Goal: Task Accomplishment & Management: Use online tool/utility

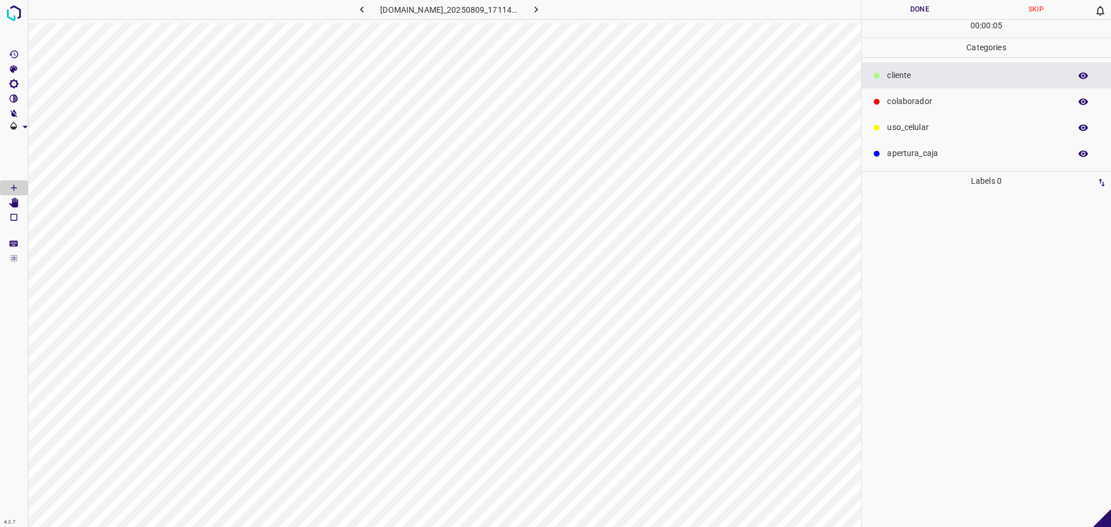
click at [889, 108] on p "colaborador" at bounding box center [976, 101] width 178 height 12
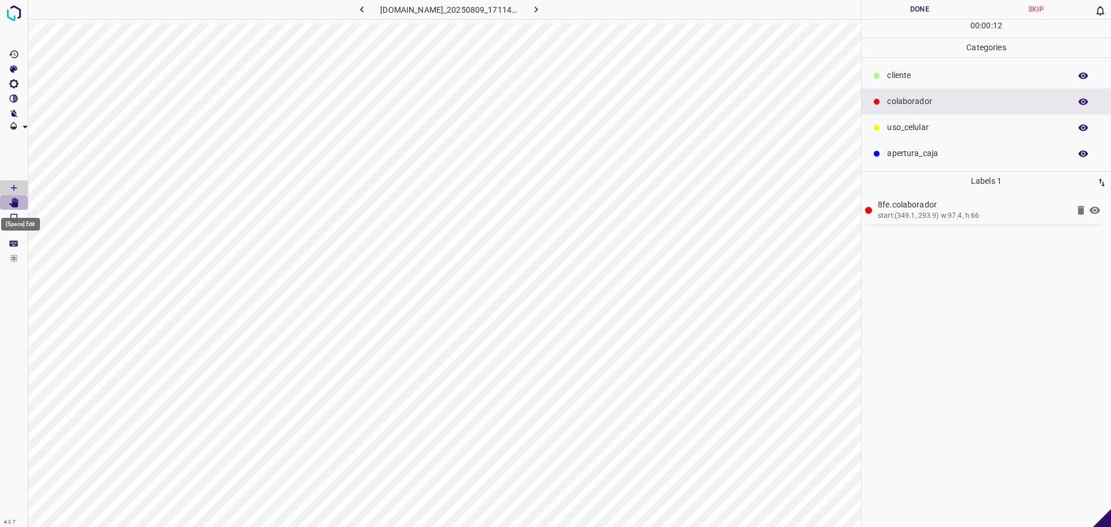
click at [16, 204] on icon "[Space] Edit" at bounding box center [13, 203] width 9 height 10
click at [908, 76] on p "​​cliente" at bounding box center [976, 75] width 178 height 12
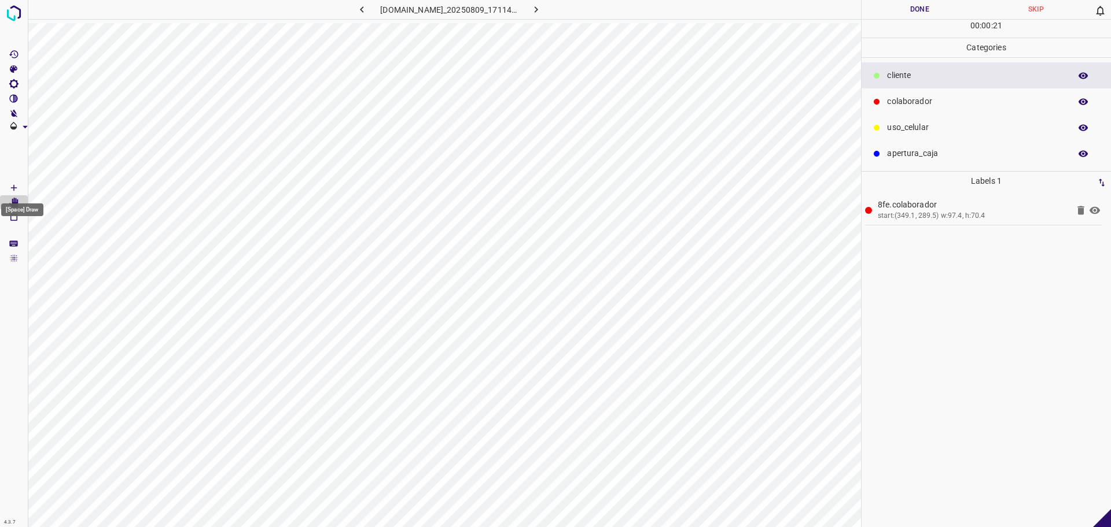
click at [12, 187] on icon "[Space] Draw" at bounding box center [14, 188] width 6 height 6
click at [881, 101] on div at bounding box center [876, 102] width 12 height 12
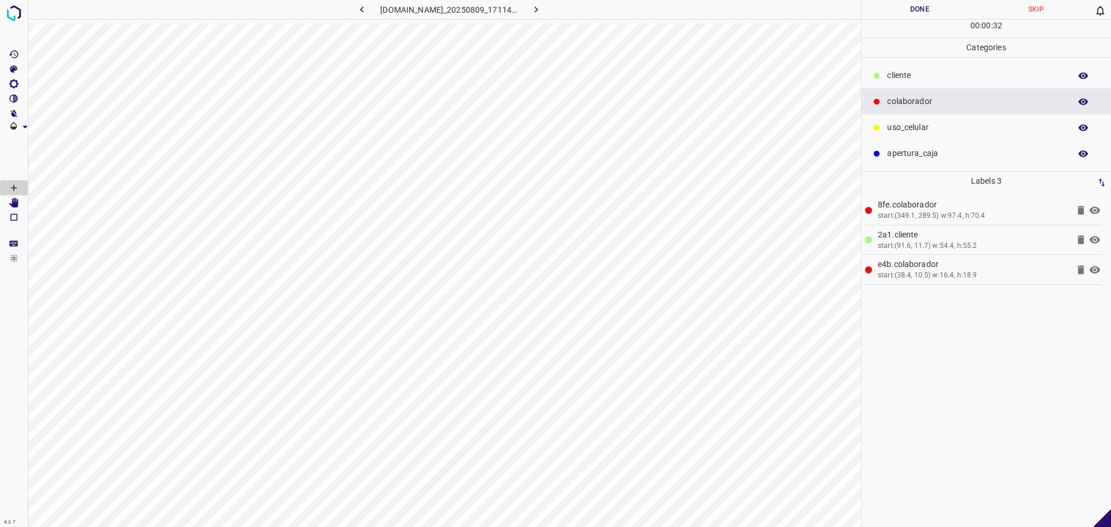
click at [885, 79] on div "​​cliente" at bounding box center [985, 75] width 249 height 26
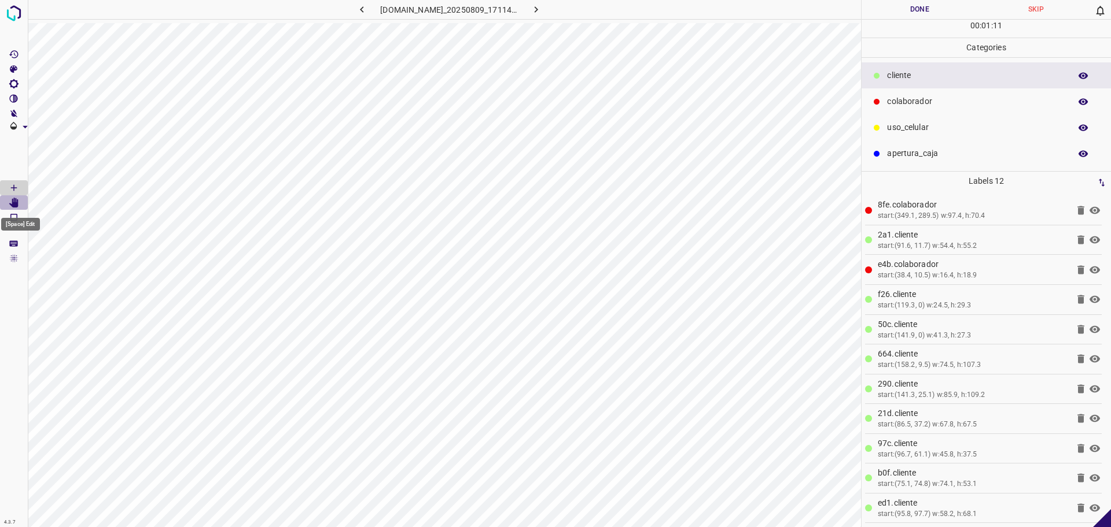
click at [18, 203] on icon "[Space] Edit" at bounding box center [13, 203] width 9 height 10
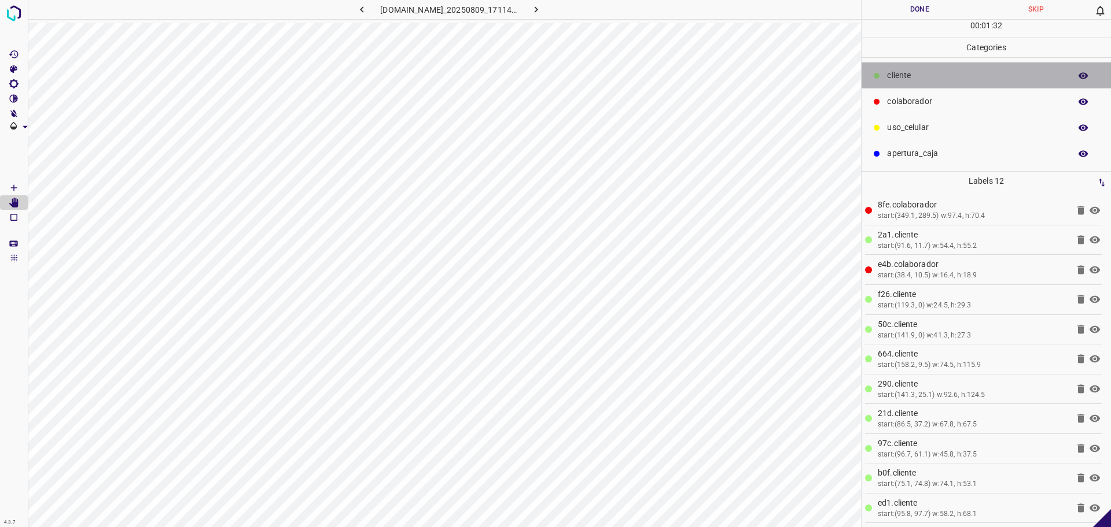
click at [901, 80] on p "​​cliente" at bounding box center [976, 75] width 178 height 12
click at [10, 186] on icon "[Space] Draw" at bounding box center [14, 188] width 10 height 10
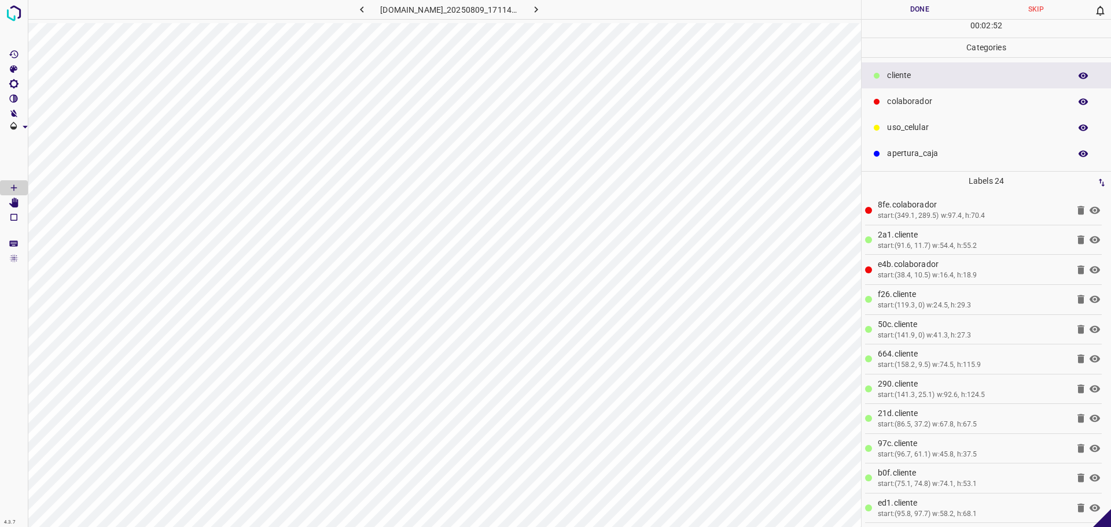
click at [924, 13] on button "Done" at bounding box center [919, 9] width 116 height 19
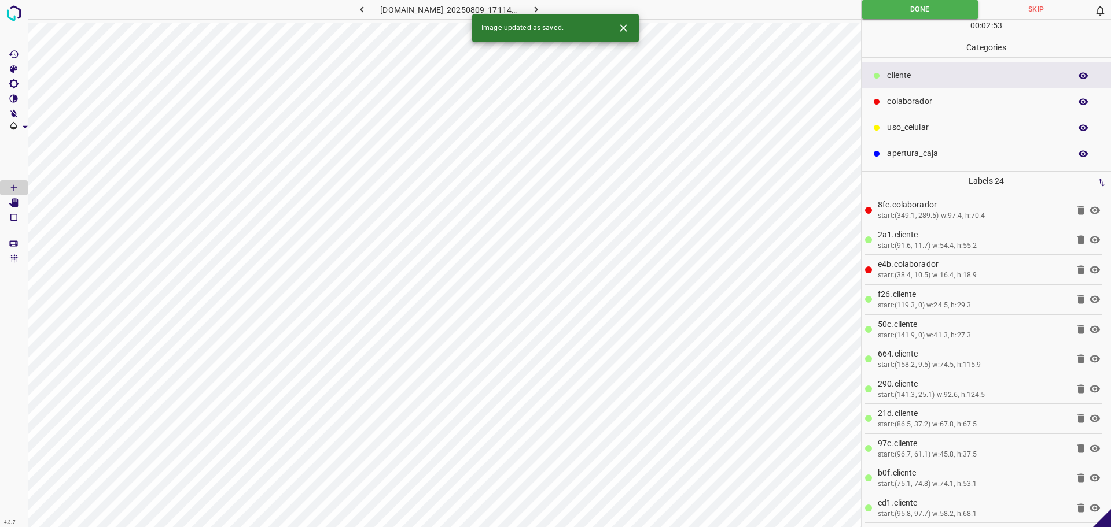
click at [542, 6] on icon "button" at bounding box center [536, 9] width 12 height 12
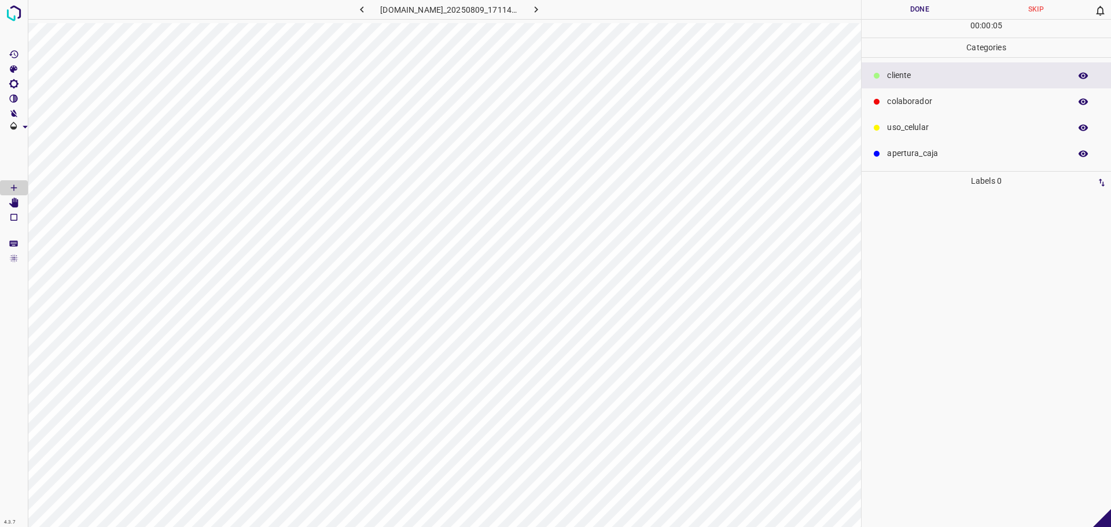
click at [990, 101] on p "colaborador" at bounding box center [976, 101] width 178 height 12
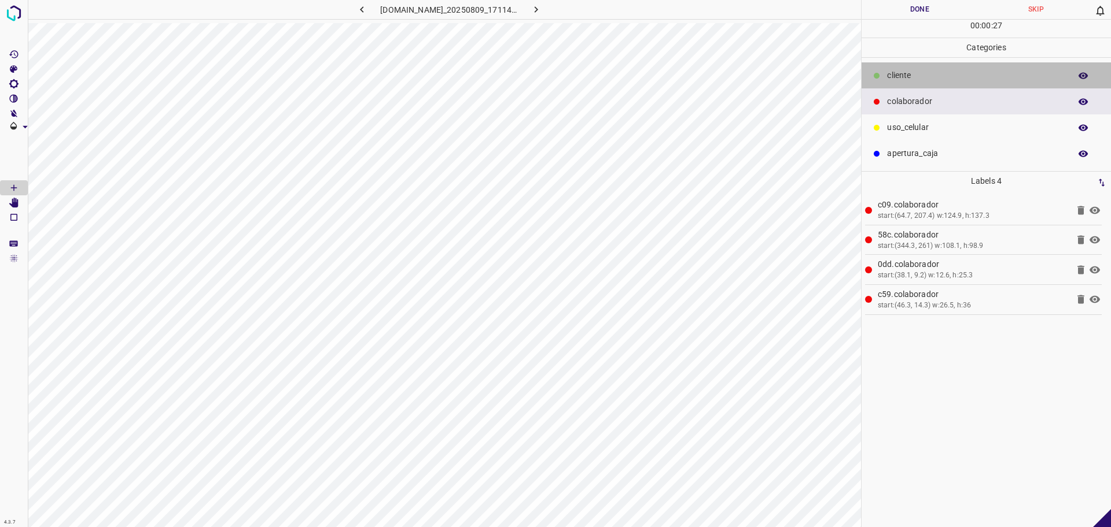
click at [927, 76] on p "​​cliente" at bounding box center [976, 75] width 178 height 12
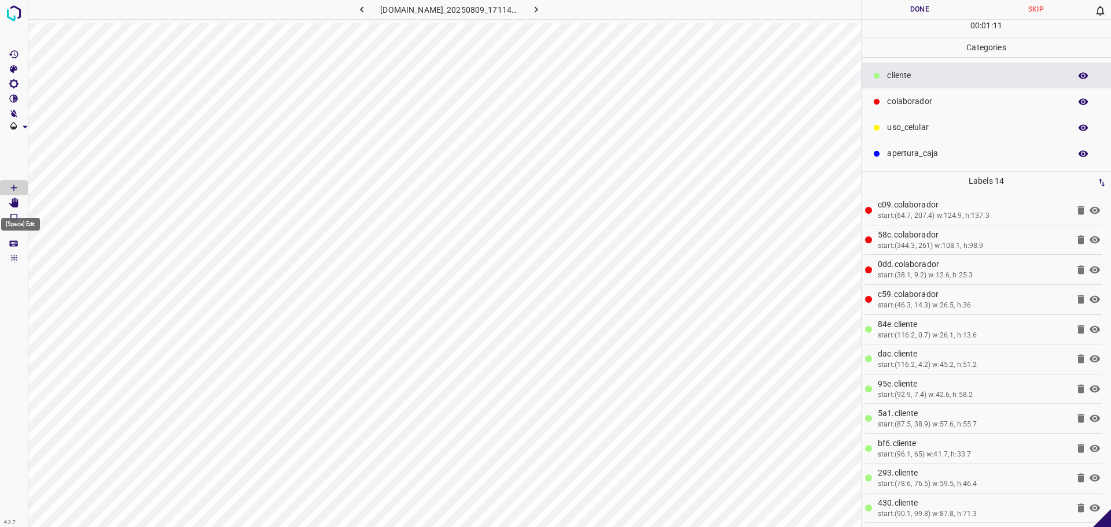
click at [14, 201] on icon "[Space] Edit" at bounding box center [13, 203] width 9 height 10
click at [9, 185] on icon "[Space] Draw" at bounding box center [14, 188] width 10 height 10
click at [609, 414] on div at bounding box center [555, 263] width 1111 height 527
click at [606, 409] on span "Delete" at bounding box center [654, 410] width 111 height 10
click at [607, 393] on ul "Text Hide Delete Change" at bounding box center [637, 362] width 97 height 62
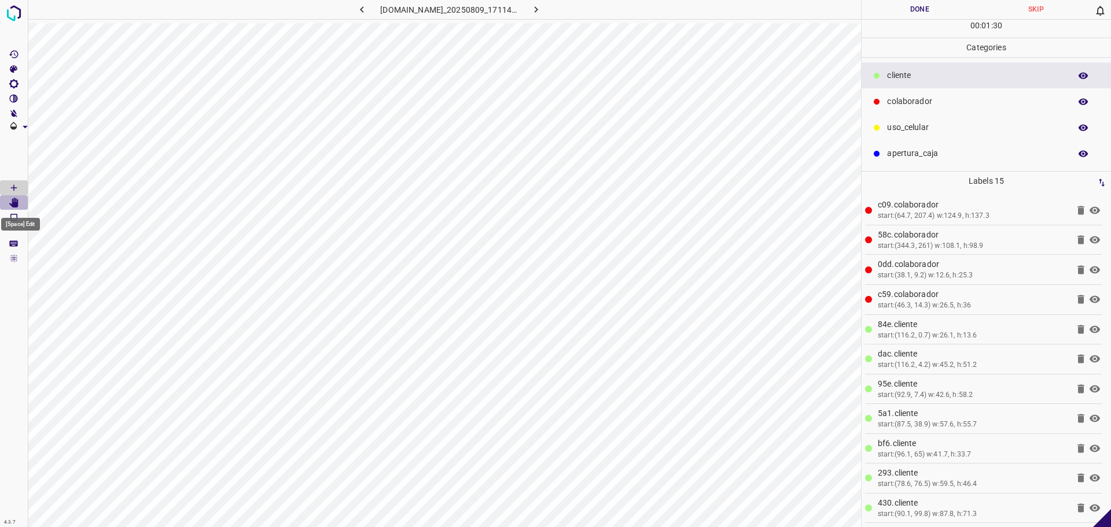
click at [18, 207] on icon "[Space] Edit" at bounding box center [13, 203] width 9 height 10
click at [17, 190] on icon "[Space] Draw" at bounding box center [14, 188] width 10 height 10
click at [880, 13] on button "Done" at bounding box center [919, 9] width 116 height 19
click at [879, 12] on button "Done" at bounding box center [919, 9] width 116 height 19
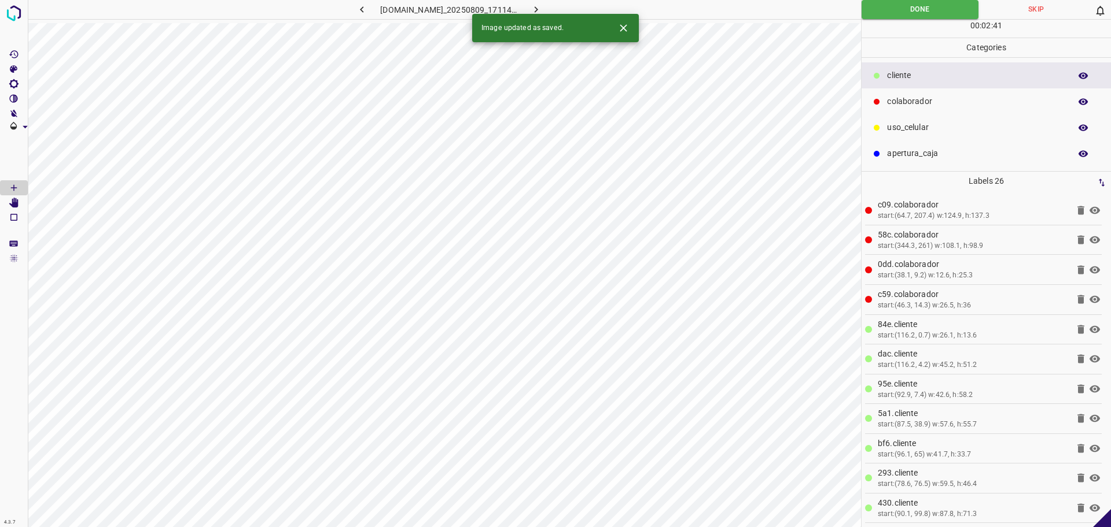
click at [542, 3] on icon "button" at bounding box center [536, 9] width 12 height 12
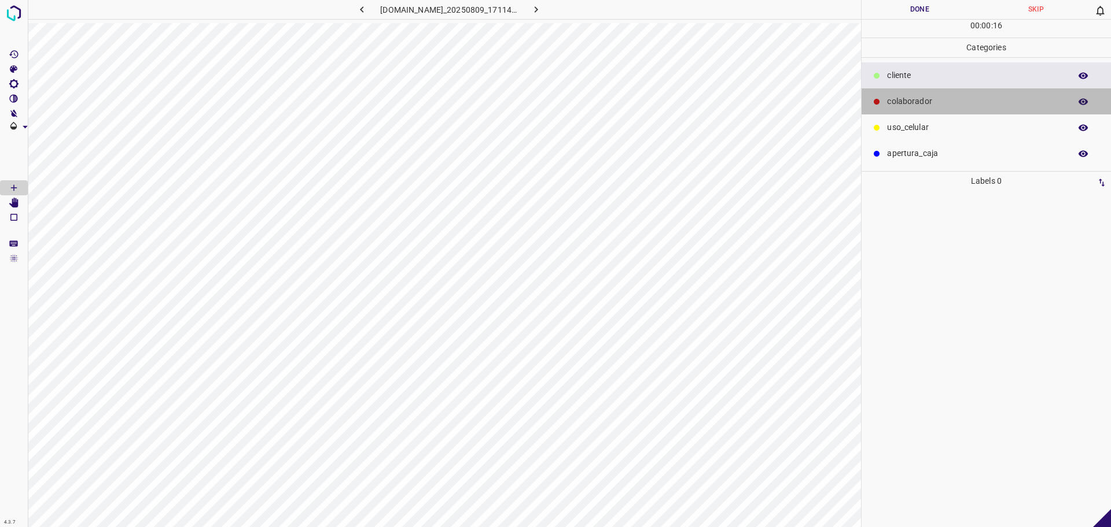
click at [895, 93] on div "colaborador" at bounding box center [985, 101] width 249 height 26
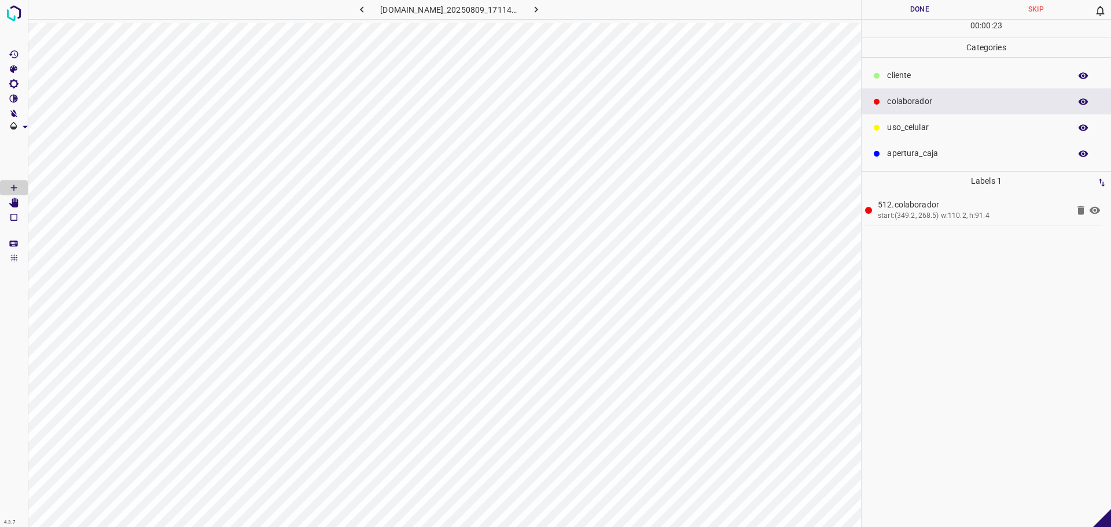
click at [977, 98] on p "colaborador" at bounding box center [976, 101] width 178 height 12
click at [971, 82] on div "​​cliente" at bounding box center [985, 75] width 249 height 26
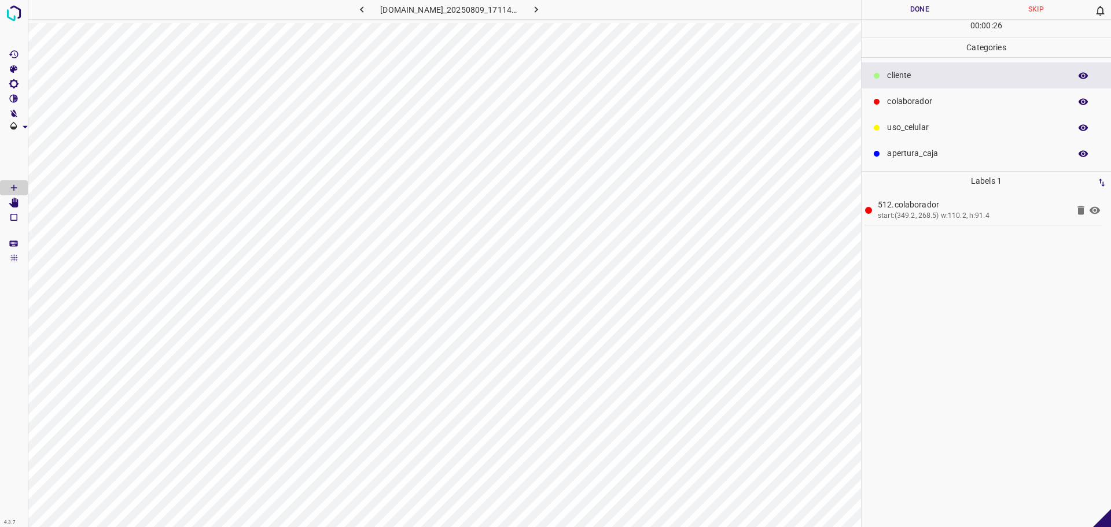
click at [206, 20] on div "[DOMAIN_NAME]_20250809_171149_000000510.jpg" at bounding box center [444, 11] width 833 height 23
click at [244, 19] on hr at bounding box center [444, 19] width 833 height 1
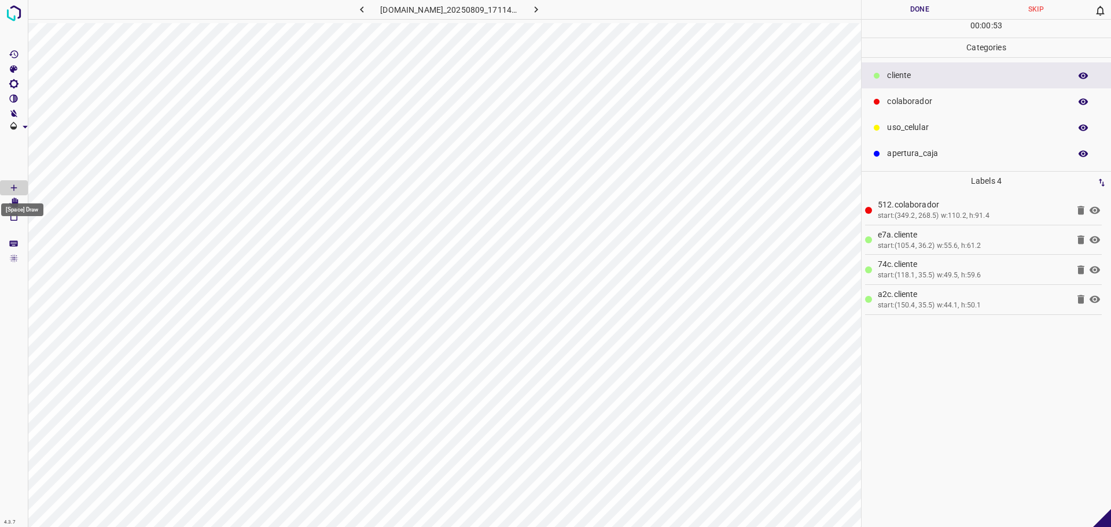
click at [8, 205] on div "[Space] Draw" at bounding box center [22, 210] width 42 height 13
click at [13, 204] on icon "[Space] Edit" at bounding box center [13, 203] width 9 height 10
click at [21, 187] on Draw"] "[Space] Draw" at bounding box center [14, 187] width 28 height 15
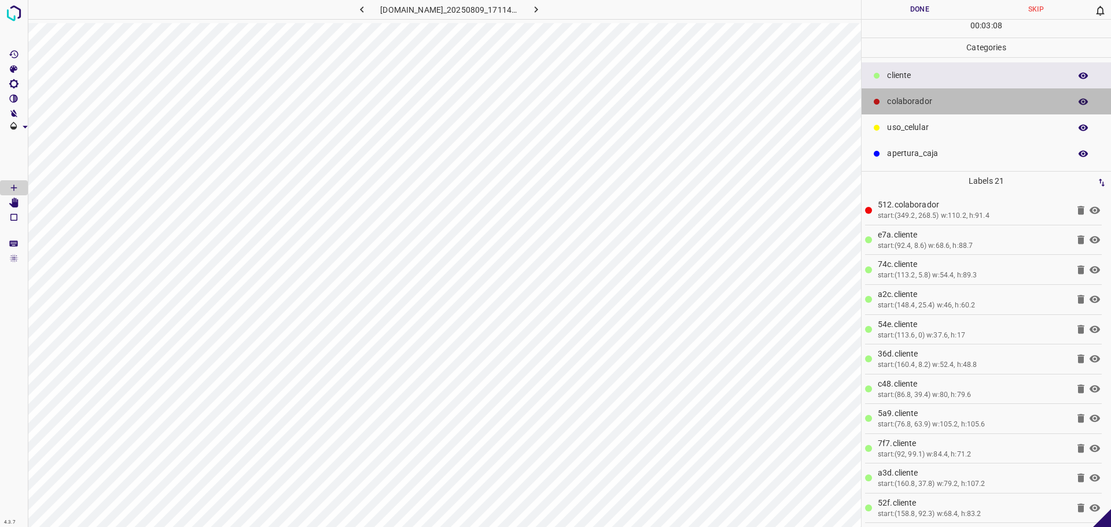
drag, startPoint x: 984, startPoint y: 105, endPoint x: 916, endPoint y: 115, distance: 69.0
click at [984, 105] on p "colaborador" at bounding box center [976, 101] width 178 height 12
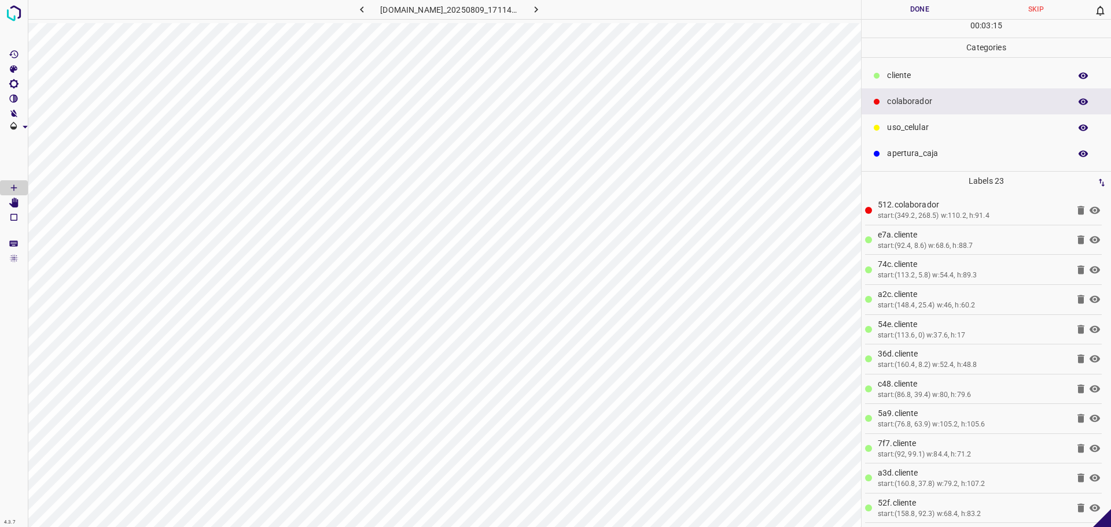
click at [886, 14] on button "Done" at bounding box center [919, 9] width 116 height 19
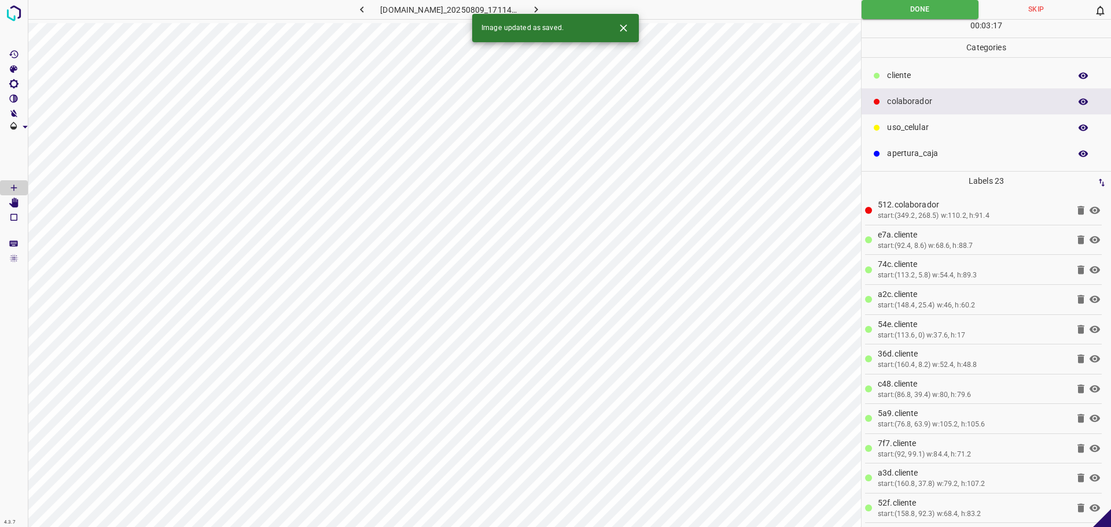
click at [542, 9] on icon "button" at bounding box center [536, 9] width 12 height 12
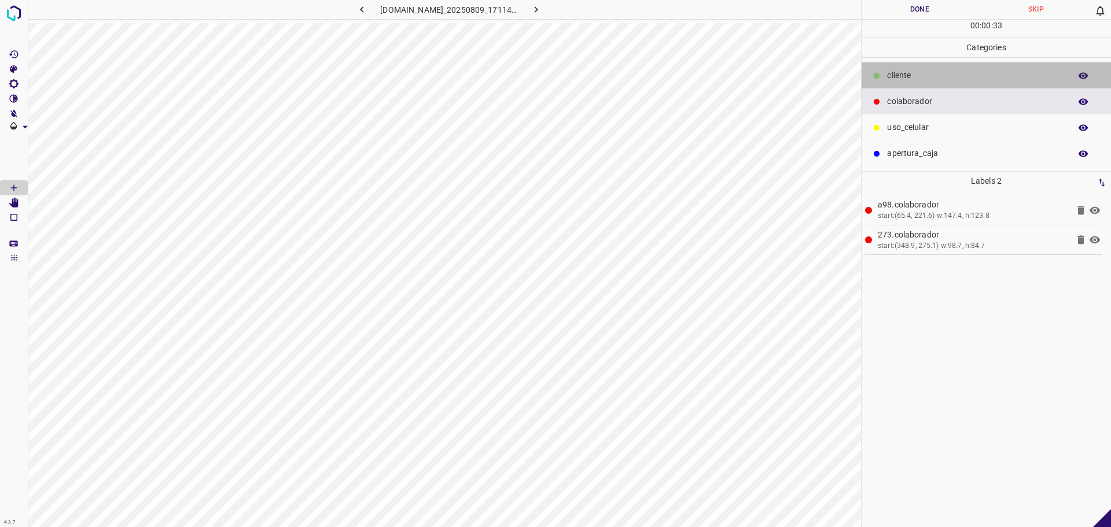
click at [983, 73] on p "​​cliente" at bounding box center [976, 75] width 178 height 12
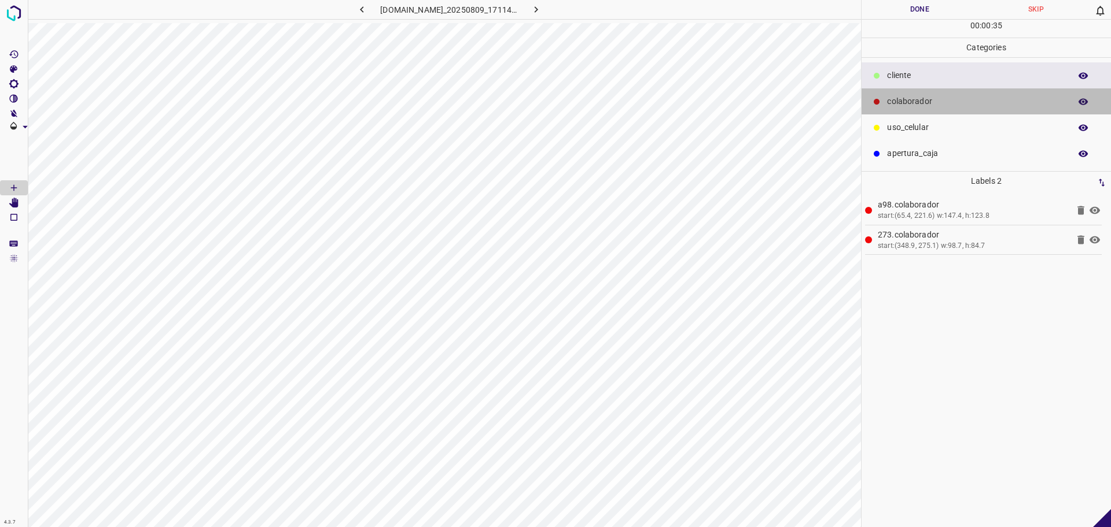
click at [884, 93] on div "colaborador" at bounding box center [985, 101] width 249 height 26
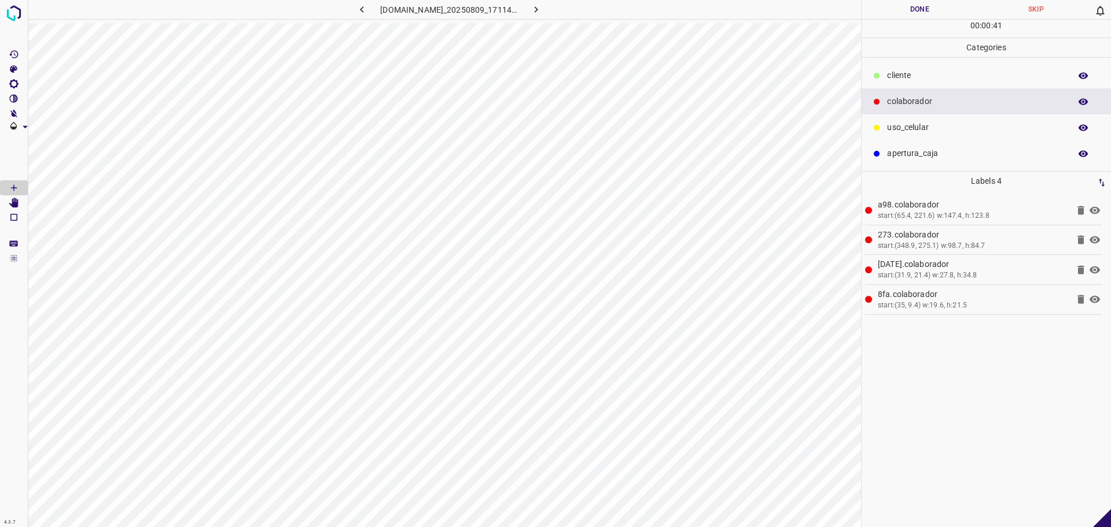
click at [970, 71] on p "​​cliente" at bounding box center [976, 75] width 178 height 12
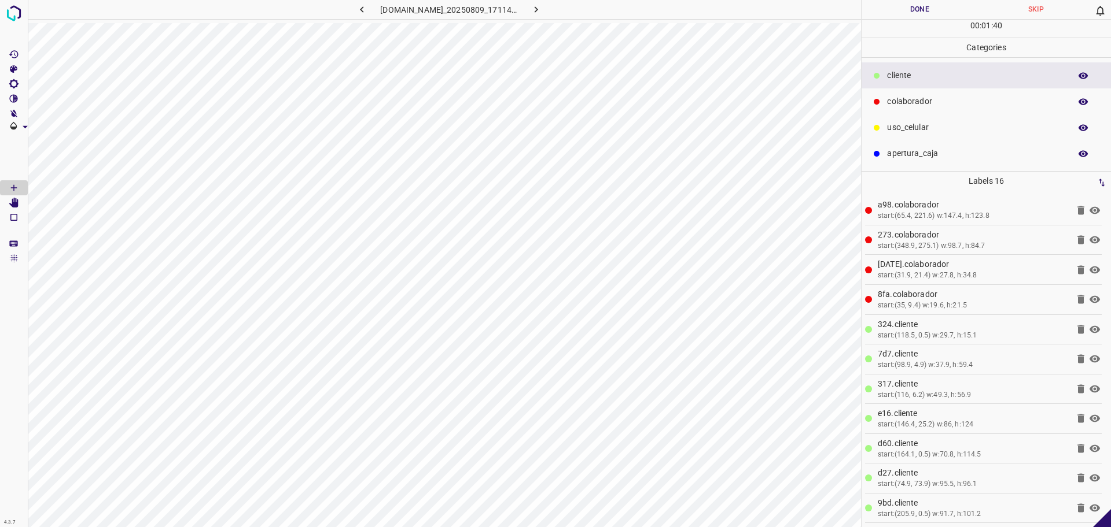
click at [418, 21] on div "[DOMAIN_NAME]_20250809_171149_000000660.jpg" at bounding box center [444, 11] width 833 height 23
click at [420, 21] on div "[DOMAIN_NAME]_20250809_171149_000000660.jpg" at bounding box center [444, 11] width 833 height 23
click at [493, 22] on div "[DOMAIN_NAME]_20250809_171149_000000660.jpg" at bounding box center [444, 11] width 833 height 23
click at [16, 203] on icon "[Space] Edit" at bounding box center [13, 203] width 9 height 10
click at [934, 9] on button "Done" at bounding box center [919, 9] width 116 height 19
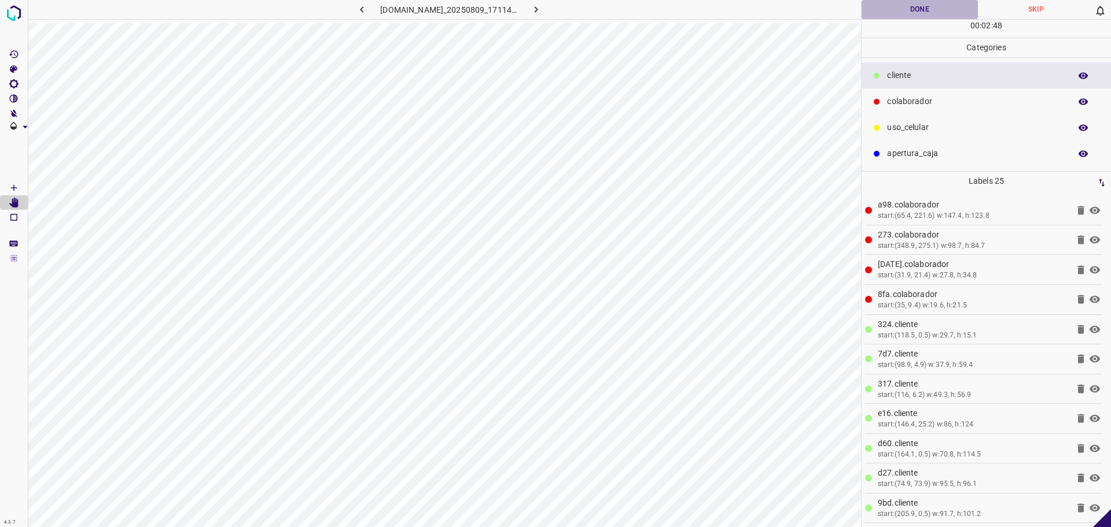
click at [934, 9] on button "Done" at bounding box center [919, 9] width 116 height 19
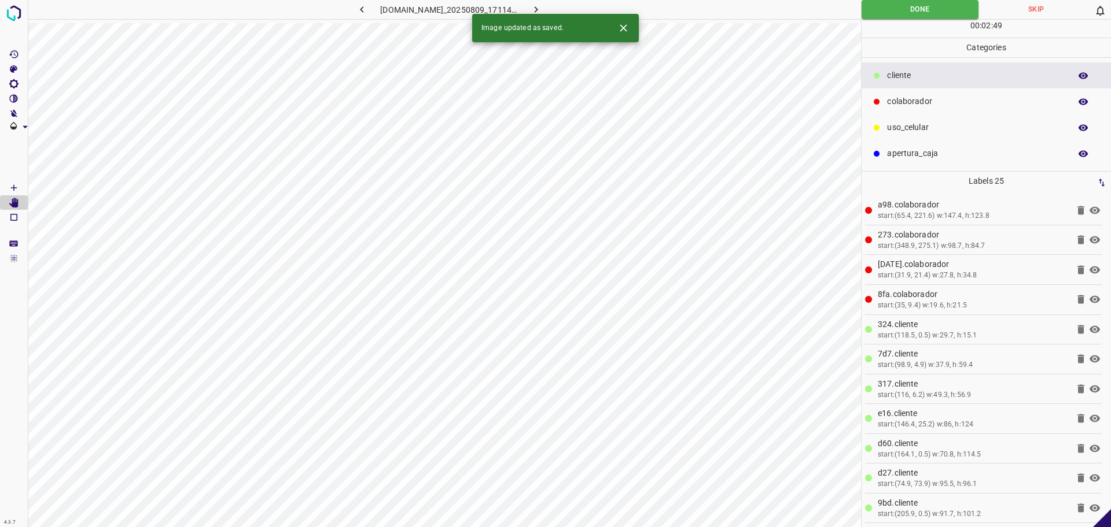
click at [542, 9] on icon "button" at bounding box center [536, 9] width 12 height 12
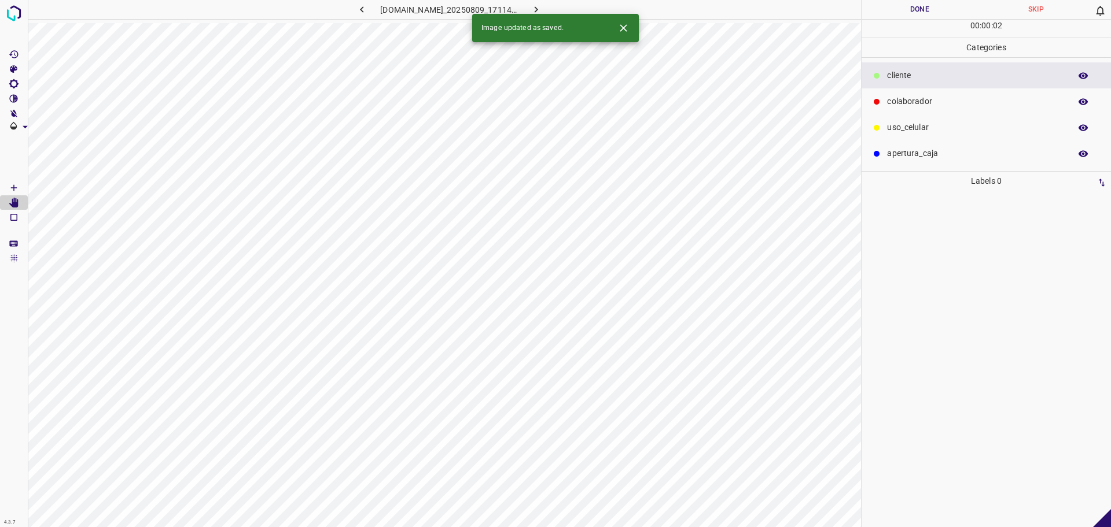
click at [946, 93] on div "colaborador" at bounding box center [985, 101] width 249 height 26
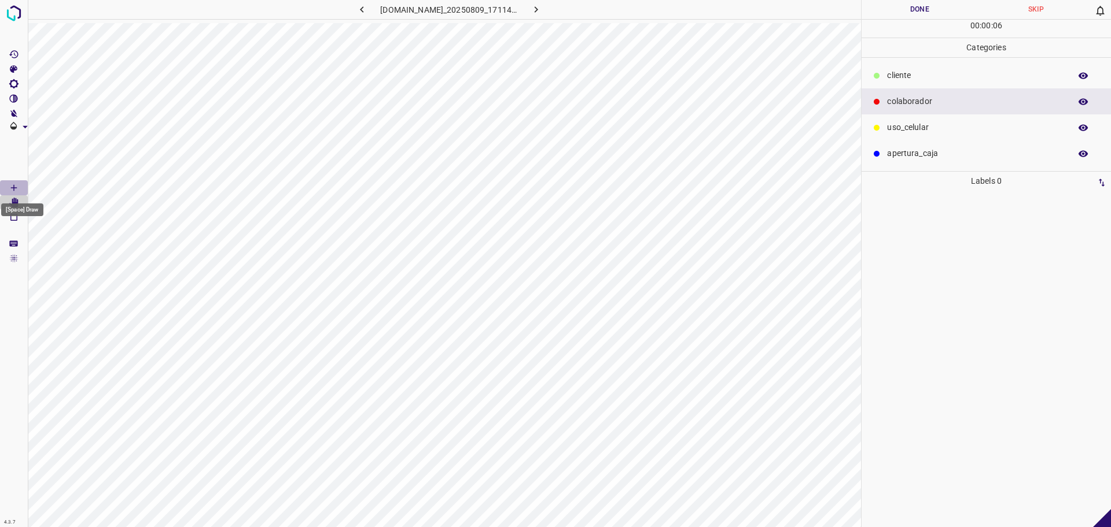
click at [4, 188] on Draw"] "[Space] Draw" at bounding box center [14, 187] width 28 height 15
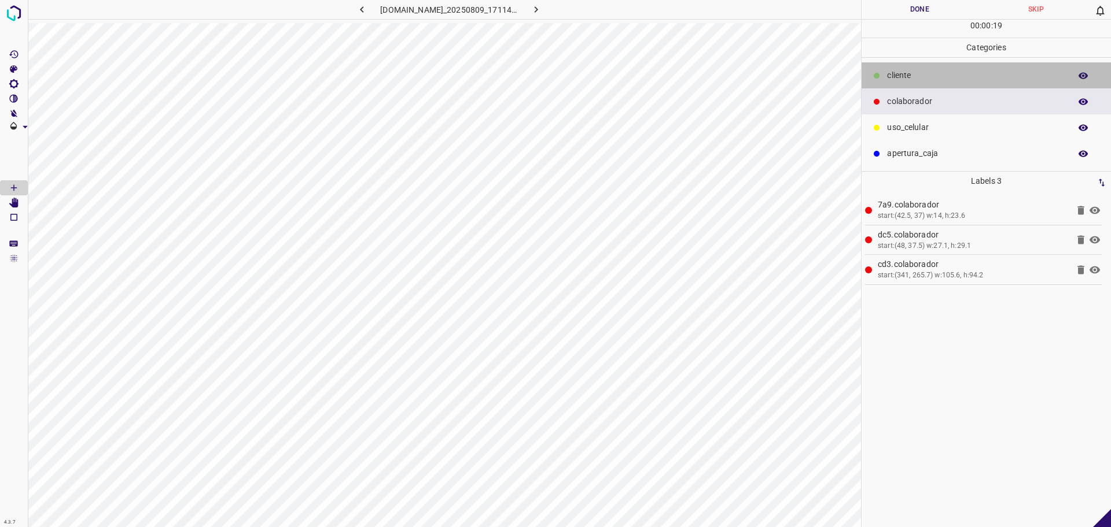
click at [918, 80] on p "​​cliente" at bounding box center [976, 75] width 178 height 12
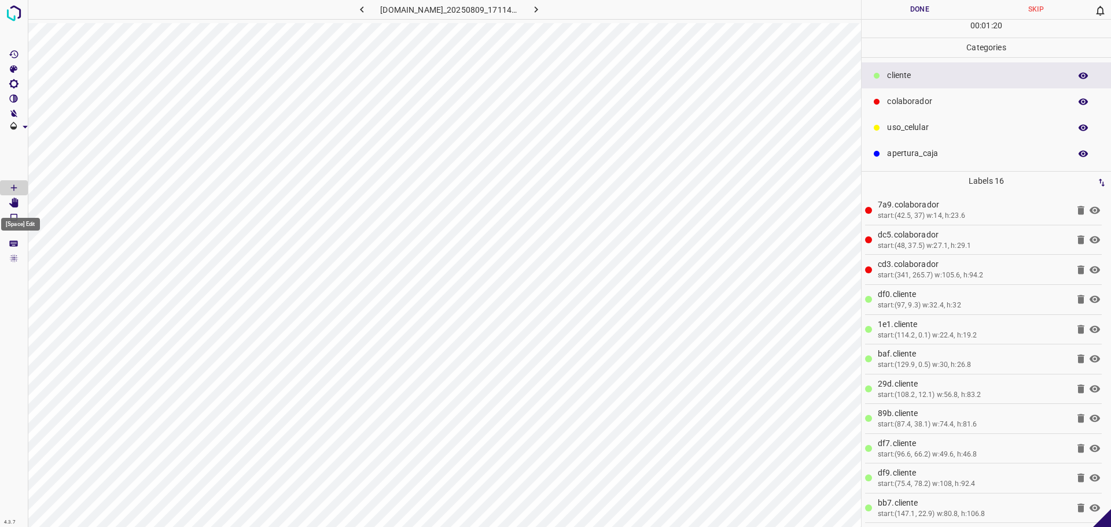
click at [13, 205] on icon "[Space] Edit" at bounding box center [13, 203] width 9 height 10
click at [14, 190] on icon "[Space] Draw" at bounding box center [14, 188] width 6 height 6
click at [22, 203] on Edit"] "[Space] Edit" at bounding box center [14, 202] width 28 height 15
click at [13, 188] on icon "[Space] Draw" at bounding box center [14, 188] width 6 height 6
click at [899, 96] on p "colaborador" at bounding box center [976, 101] width 178 height 12
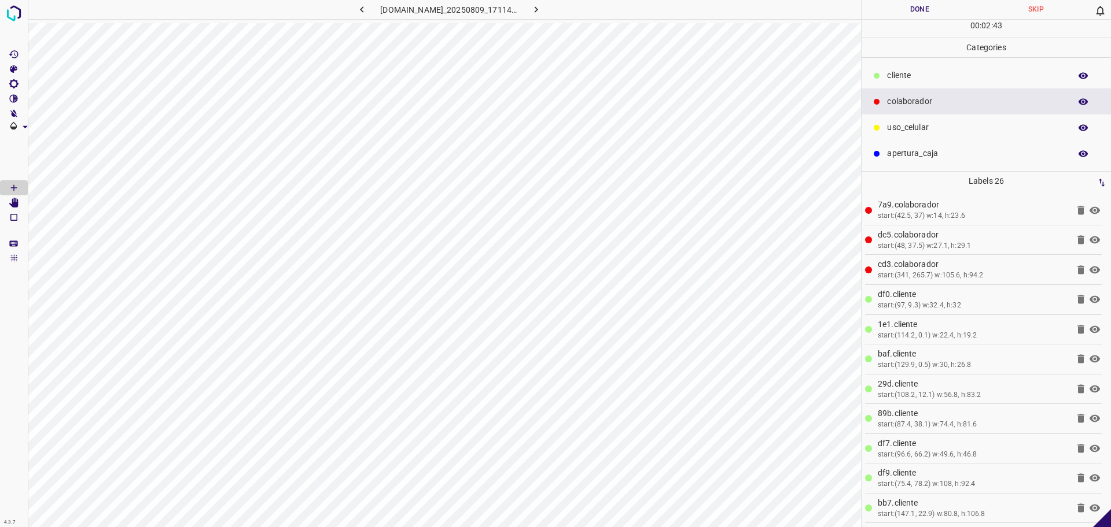
click at [894, 19] on hr at bounding box center [985, 19] width 249 height 1
click at [887, 5] on button "Done" at bounding box center [919, 9] width 116 height 19
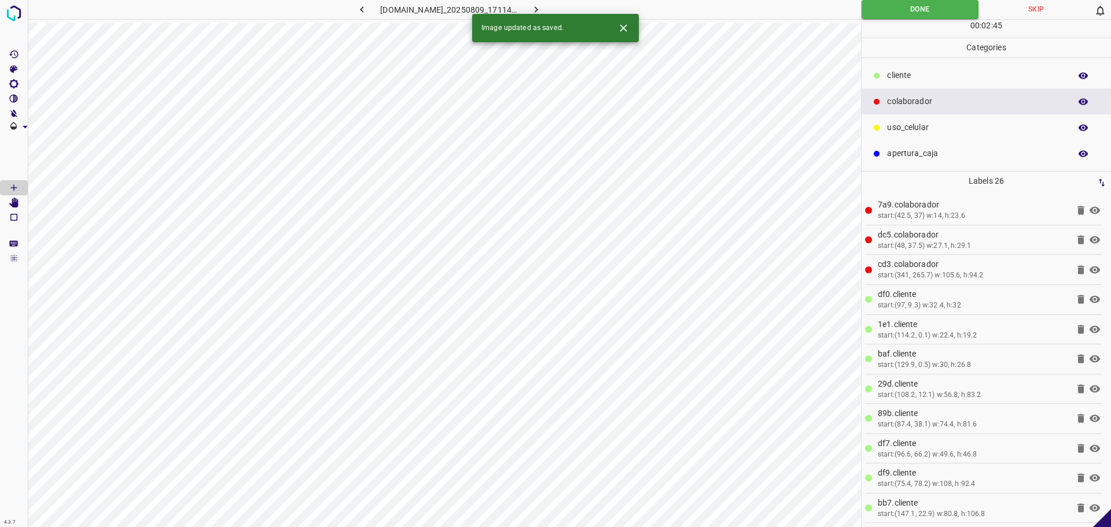
drag, startPoint x: 547, startPoint y: 11, endPoint x: 533, endPoint y: 3, distance: 16.3
click at [542, 10] on icon "button" at bounding box center [536, 9] width 12 height 12
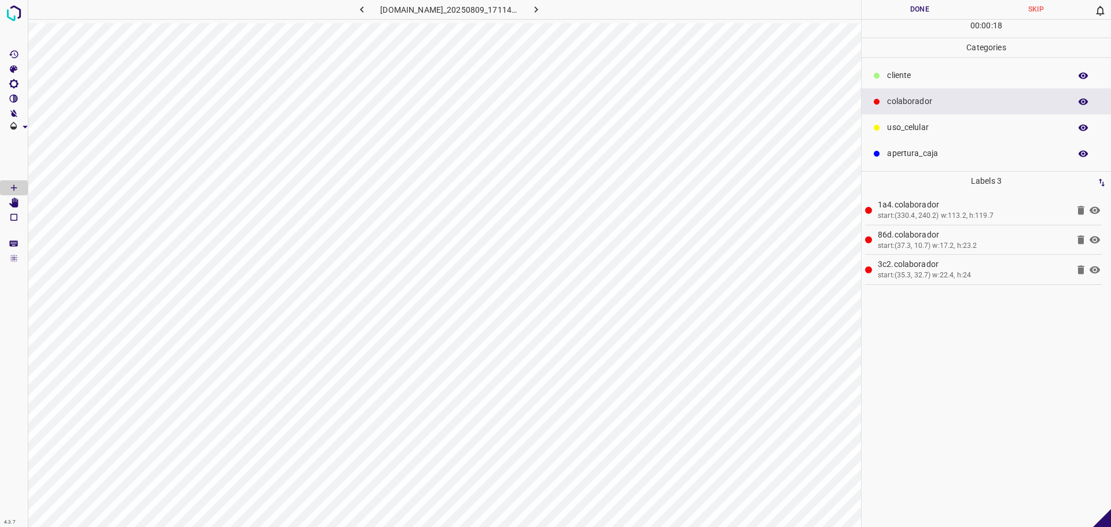
click at [954, 84] on div "​​cliente" at bounding box center [985, 75] width 249 height 26
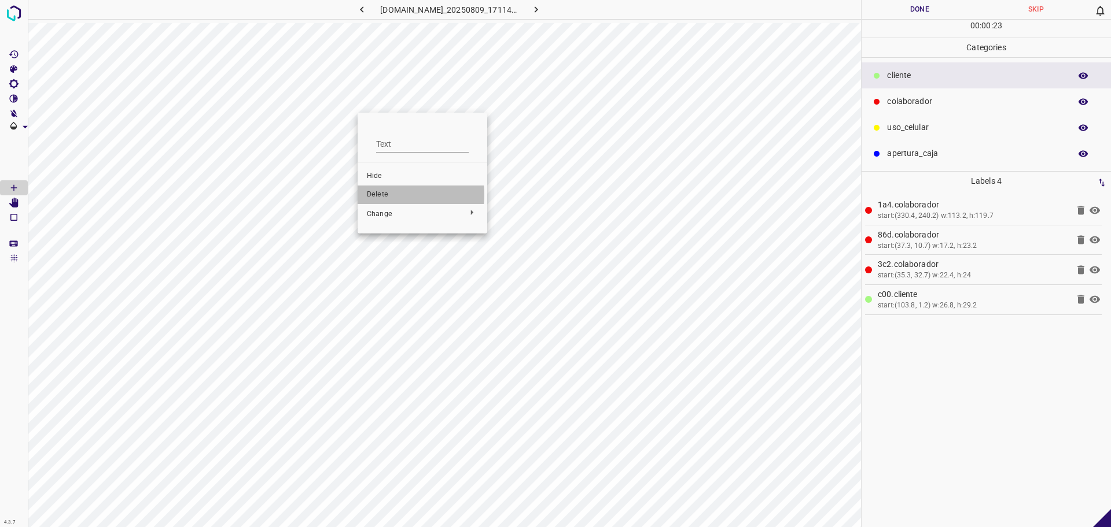
click at [389, 195] on span "Delete" at bounding box center [422, 195] width 111 height 10
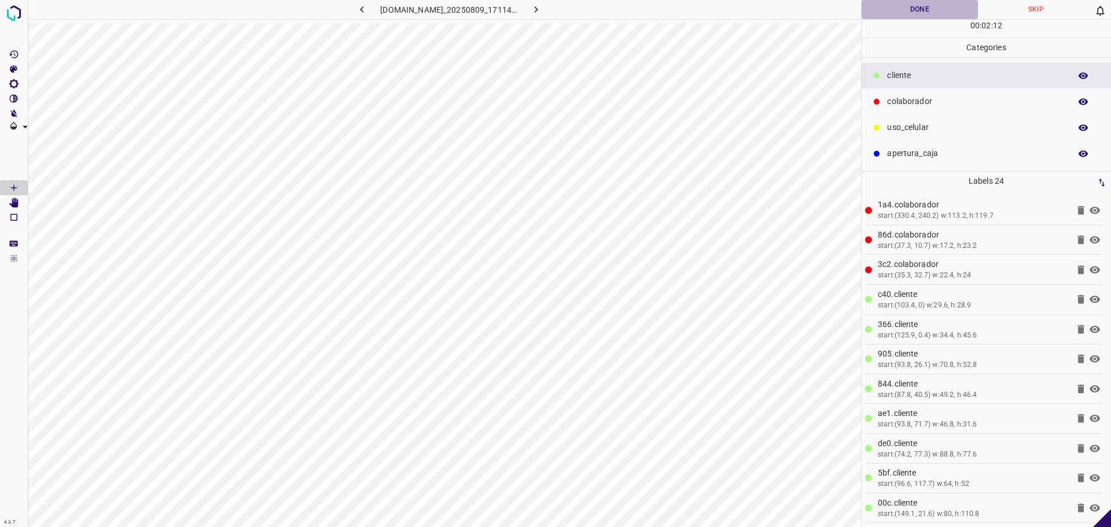
click at [945, 13] on button "Done" at bounding box center [919, 9] width 116 height 19
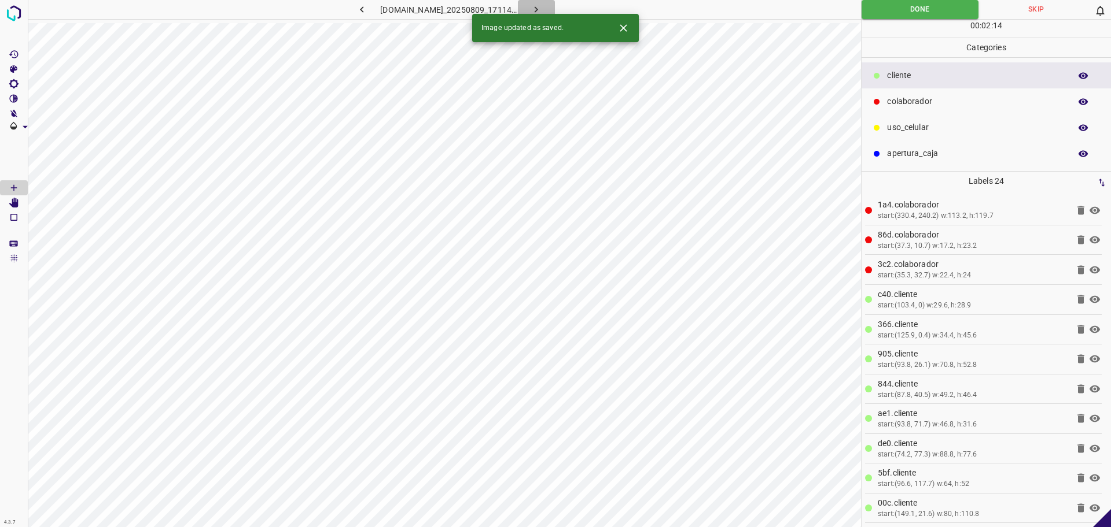
click at [542, 5] on icon "button" at bounding box center [536, 9] width 12 height 12
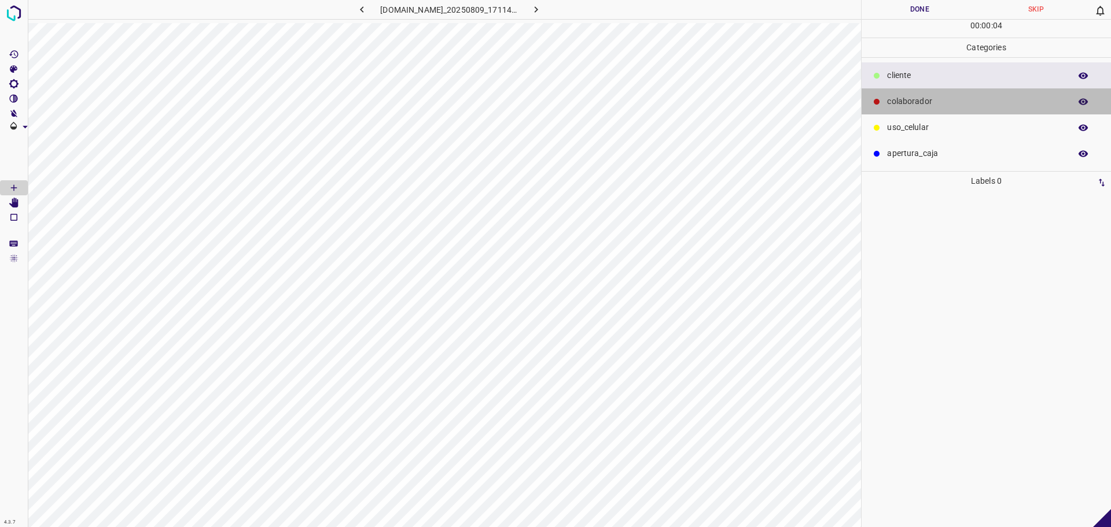
drag, startPoint x: 932, startPoint y: 109, endPoint x: 927, endPoint y: 116, distance: 9.0
click at [932, 109] on div "colaborador" at bounding box center [985, 101] width 249 height 26
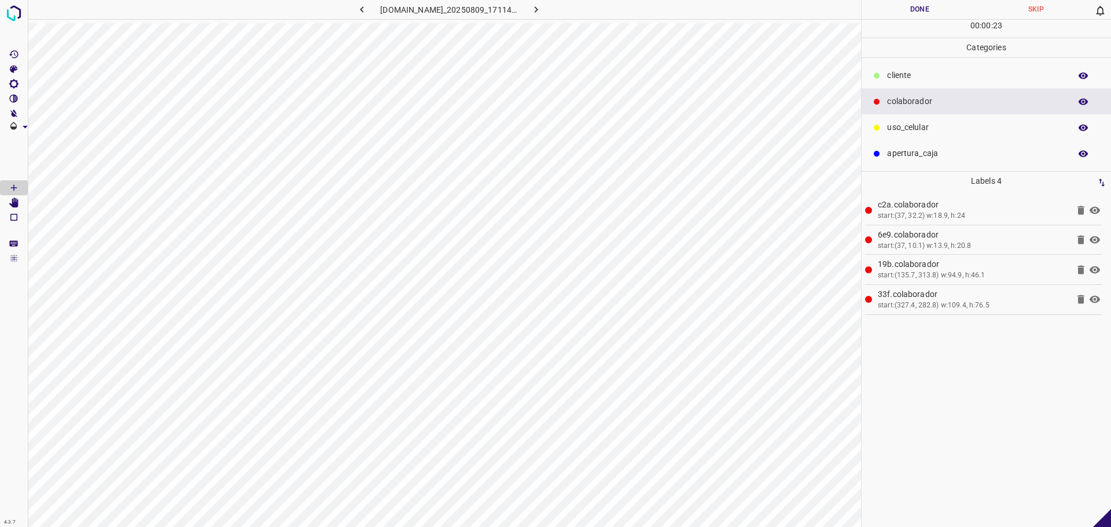
click at [927, 127] on p "uso_celular" at bounding box center [976, 127] width 178 height 12
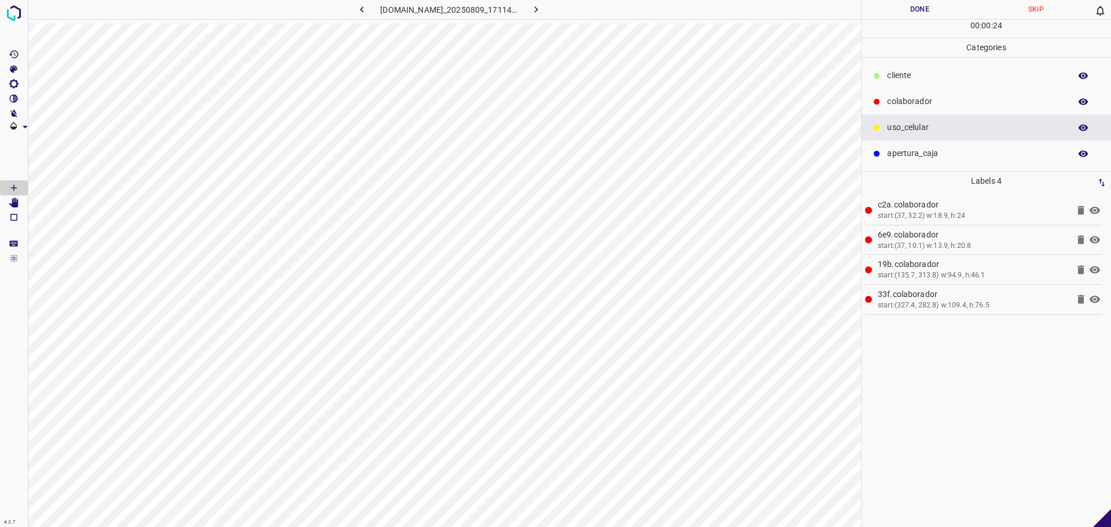
click at [912, 61] on ul "​​cliente colaborador uso_celular apertura_caja" at bounding box center [985, 114] width 249 height 113
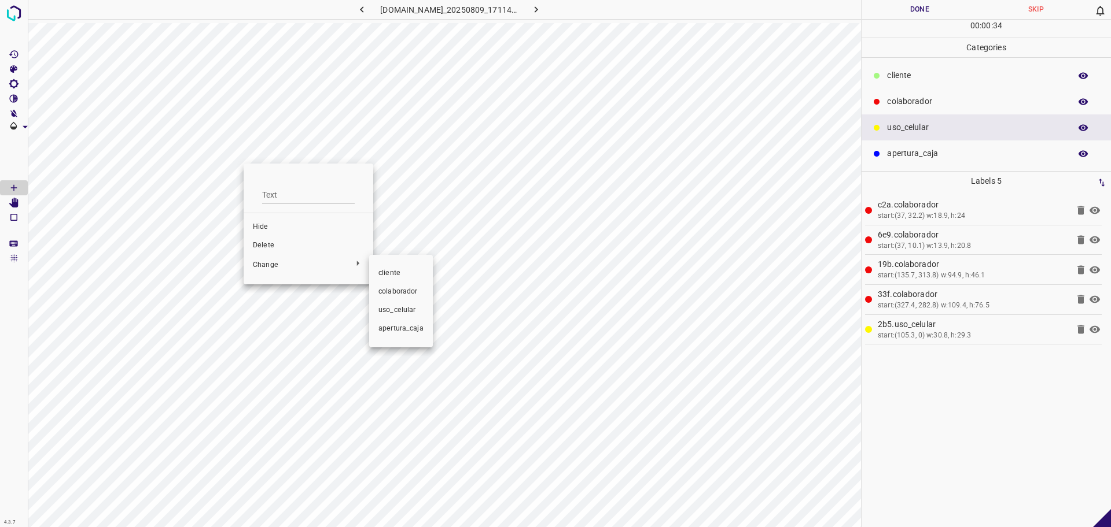
drag, startPoint x: 403, startPoint y: 292, endPoint x: 405, endPoint y: 273, distance: 19.2
click at [405, 273] on ul "​​cliente colaborador uso_celular apertura_caja" at bounding box center [401, 301] width 64 height 83
click at [405, 273] on span "​​cliente" at bounding box center [400, 273] width 45 height 10
click at [1039, 83] on div "​​cliente" at bounding box center [985, 75] width 249 height 26
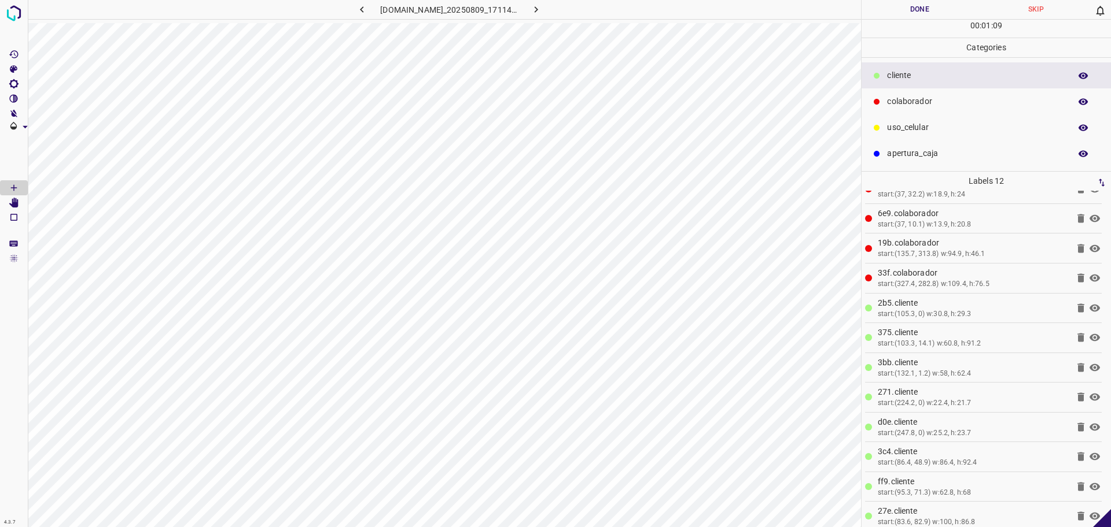
scroll to position [30, 0]
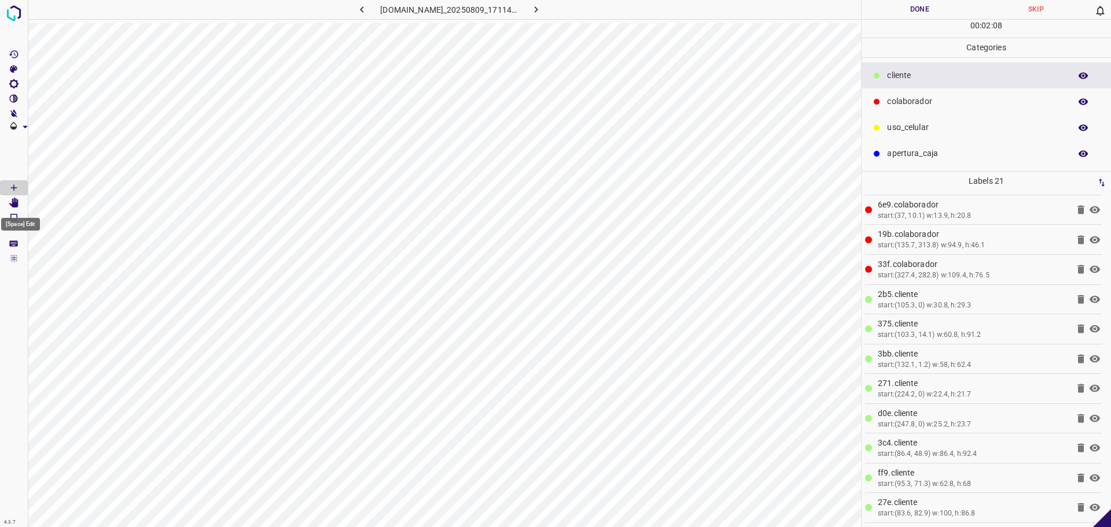
click at [18, 204] on icon "[Space] Edit" at bounding box center [13, 203] width 9 height 10
click at [13, 186] on icon "[Space] Draw" at bounding box center [14, 188] width 10 height 10
click at [10, 203] on icon "[Space] Edit" at bounding box center [14, 203] width 10 height 10
click at [15, 186] on icon "[Space] Draw" at bounding box center [14, 188] width 10 height 10
click at [899, 11] on button "Done" at bounding box center [919, 9] width 116 height 19
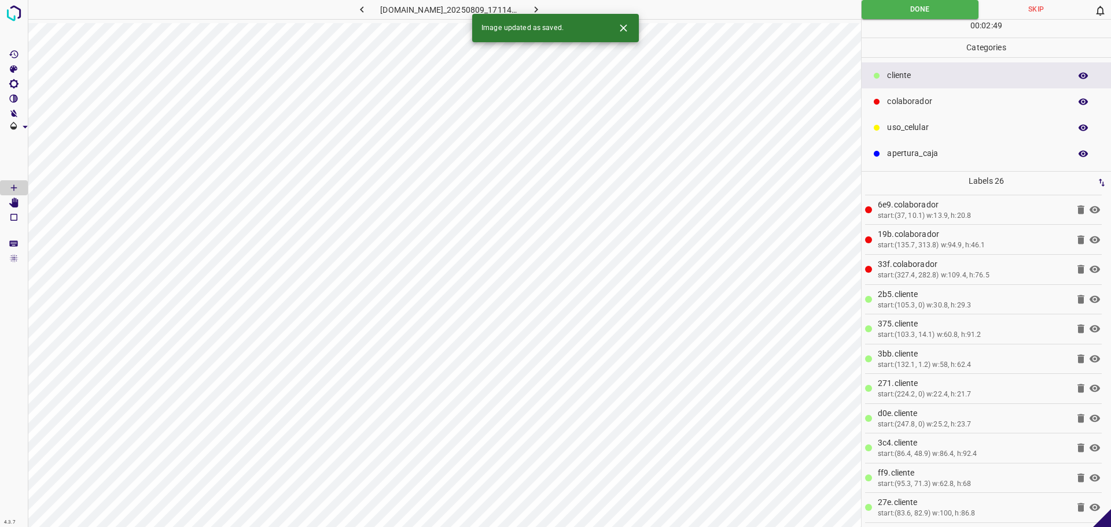
click at [542, 12] on icon "button" at bounding box center [536, 9] width 12 height 12
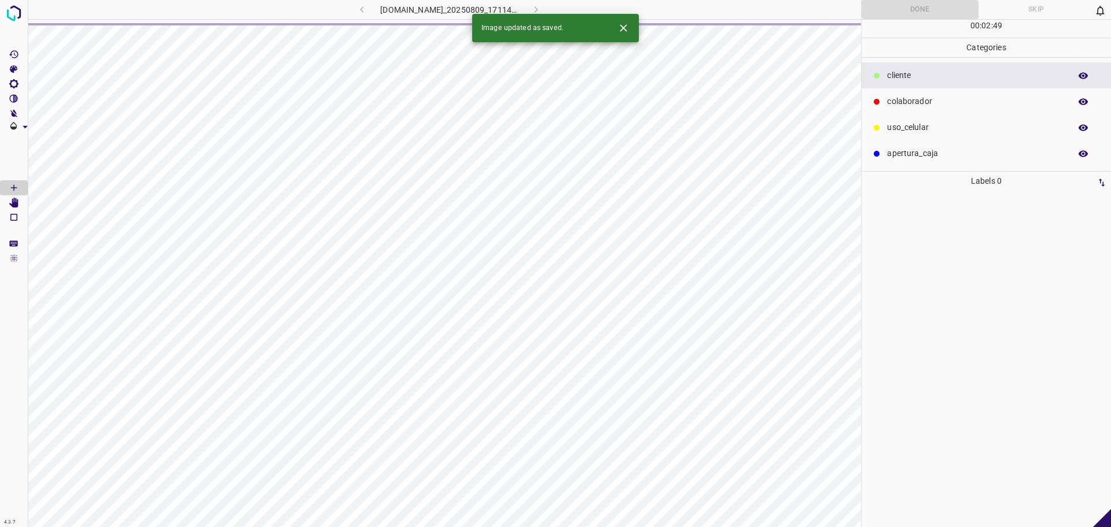
scroll to position [0, 0]
